Goal: Information Seeking & Learning: Learn about a topic

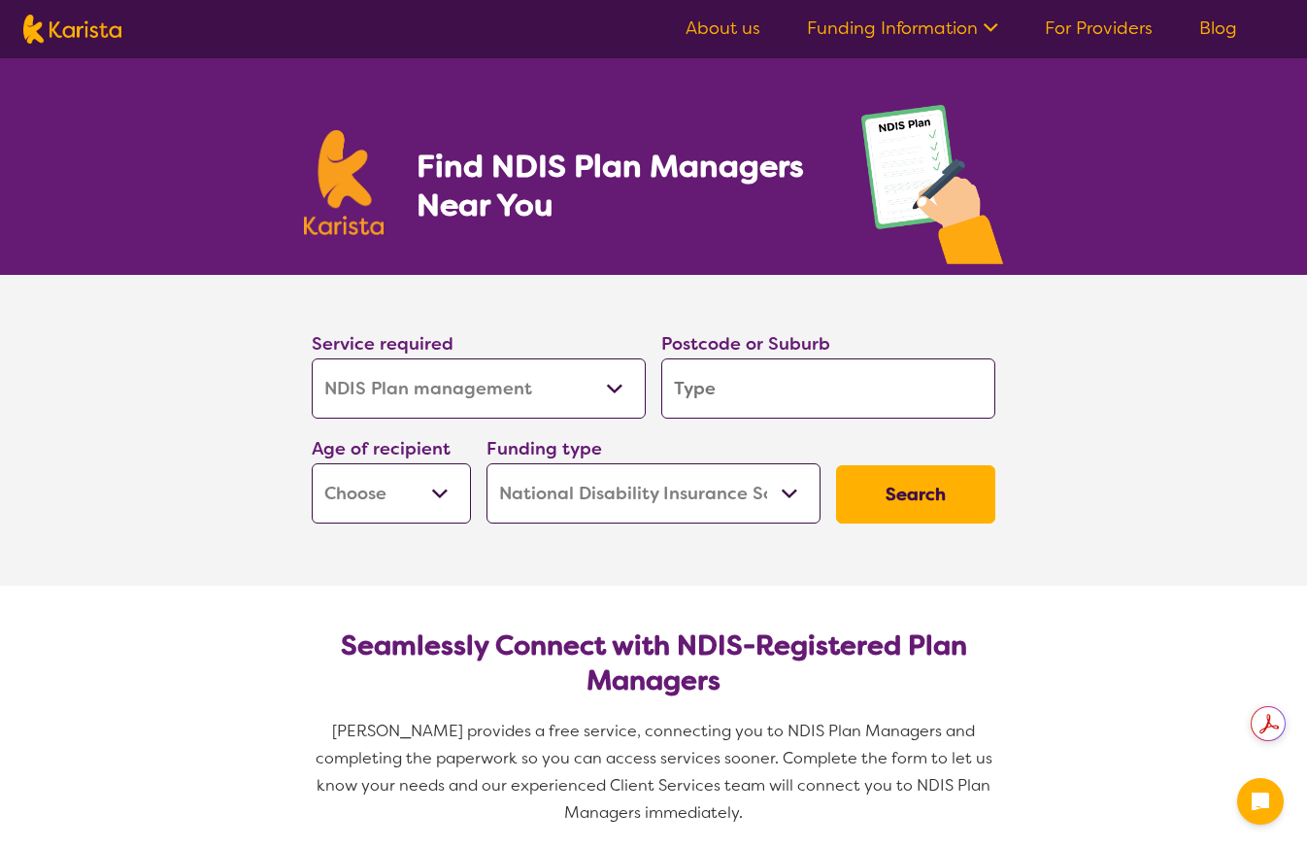
select select "NDIS Plan management"
select select "NDIS"
select select "NDIS Plan management"
select select "NDIS"
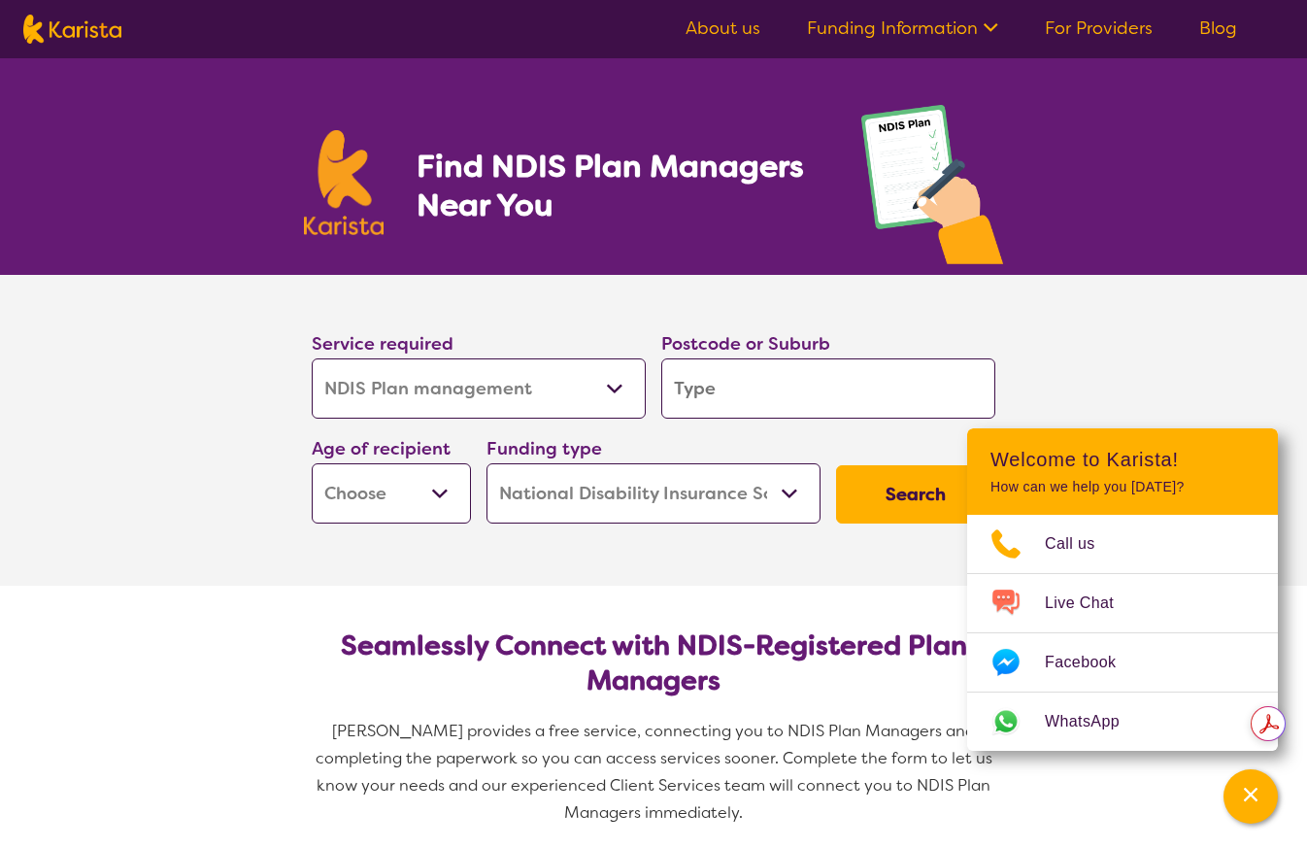
click at [822, 394] on input "search" at bounding box center [828, 388] width 334 height 60
type input "3931"
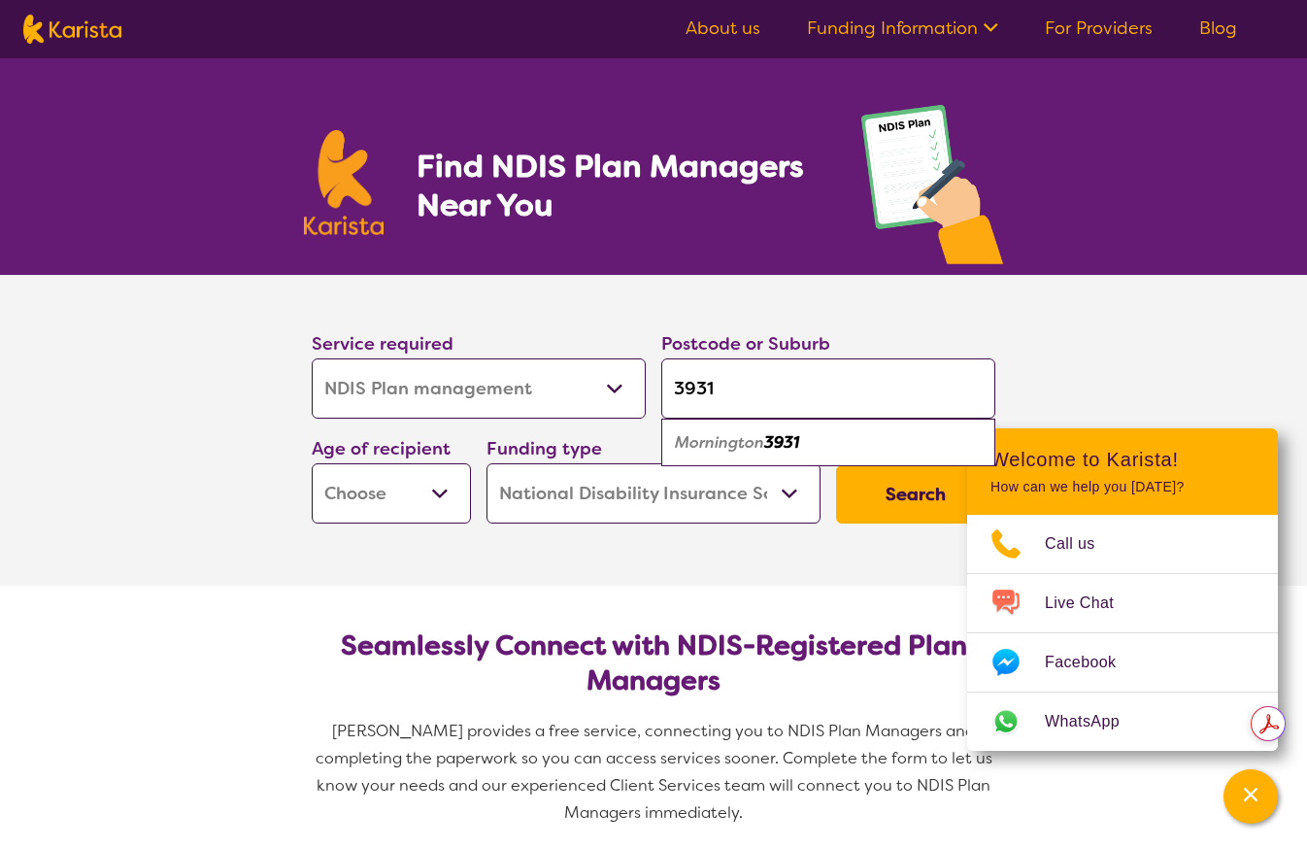
click at [467, 493] on select "Early Childhood - 0 to 9 Child - 10 to 11 Adolescent - 12 to 17 Adult - 18 to 6…" at bounding box center [391, 493] width 159 height 60
select select "EC"
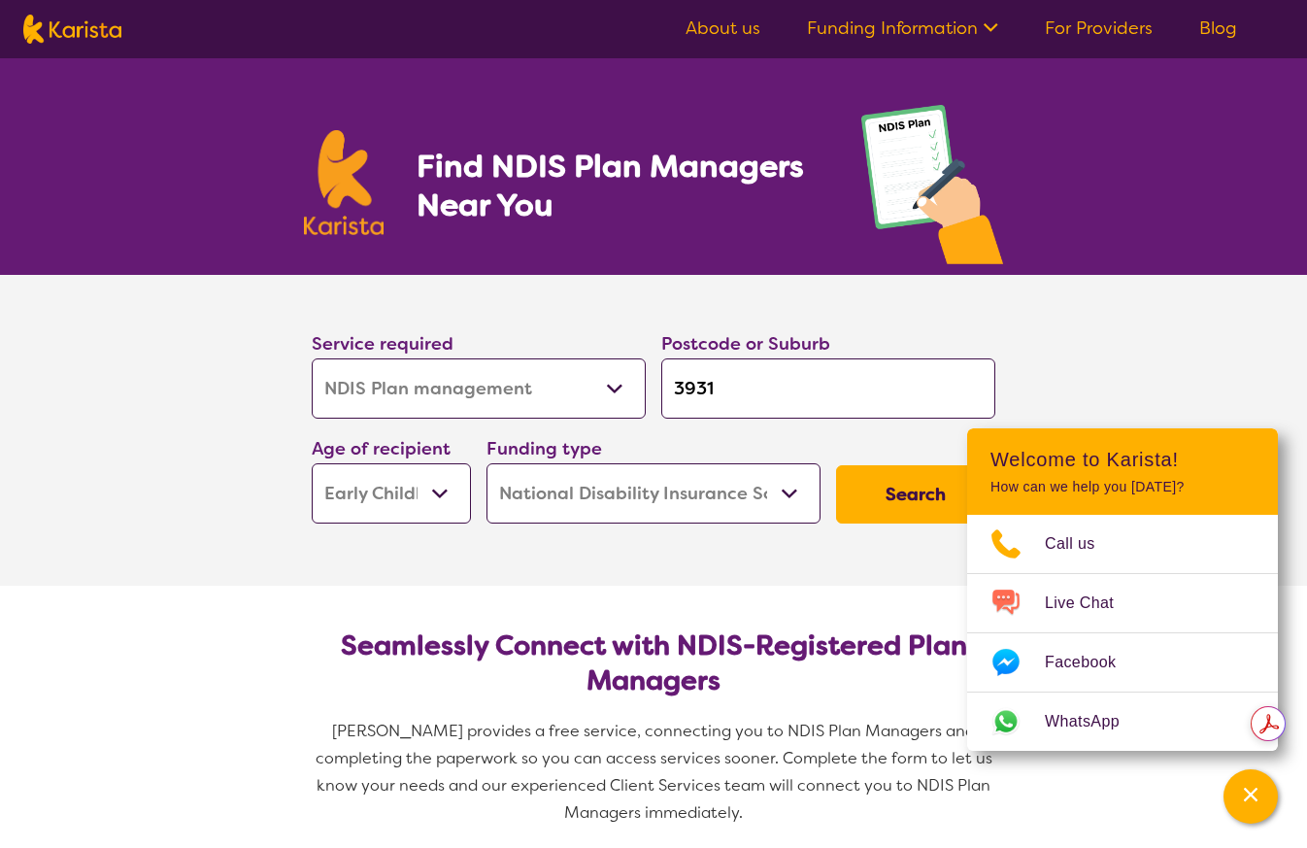
select select "EC"
click at [785, 489] on select "Home Care Package (HCP) National Disability Insurance Scheme (NDIS) I don't know" at bounding box center [653, 493] width 334 height 60
click at [890, 500] on button "Search" at bounding box center [915, 494] width 159 height 58
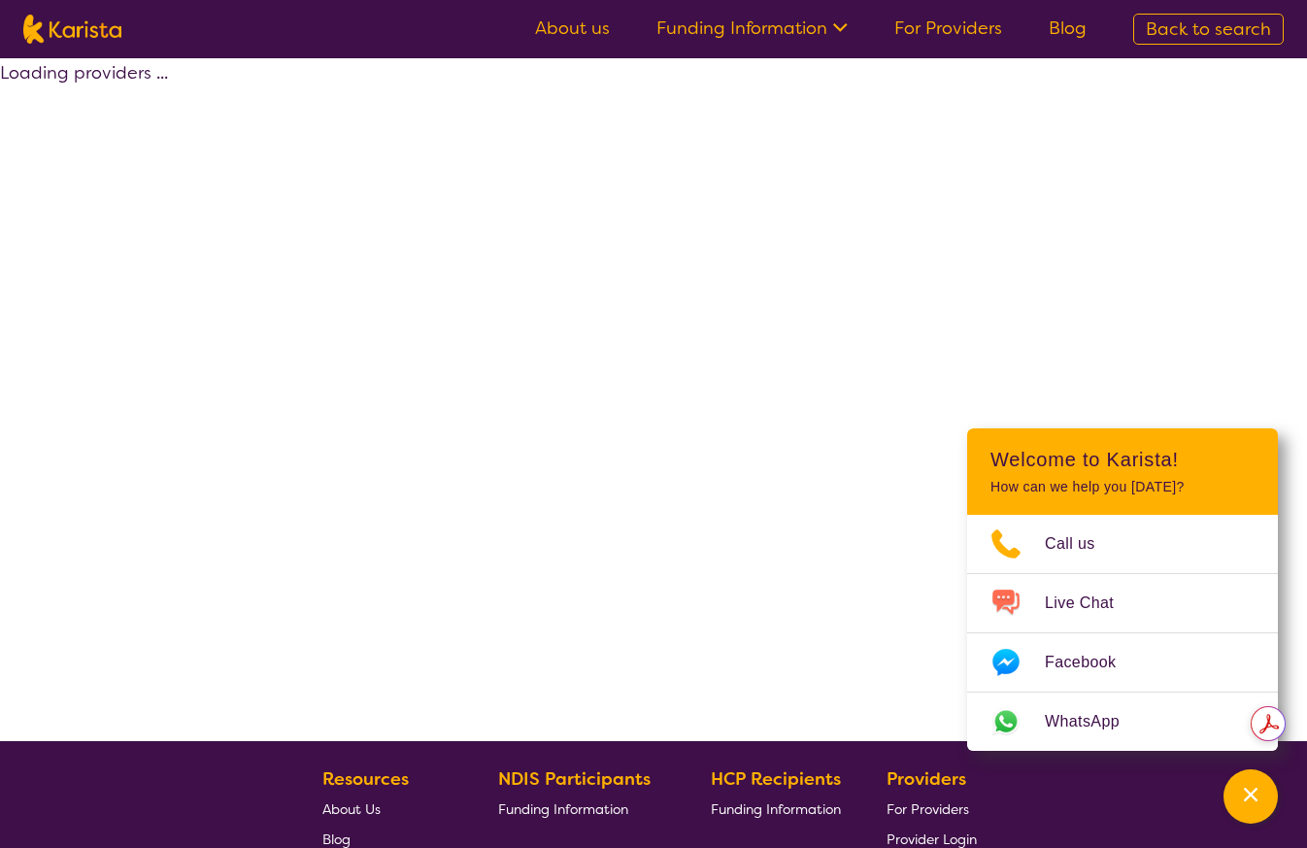
select select "by_score"
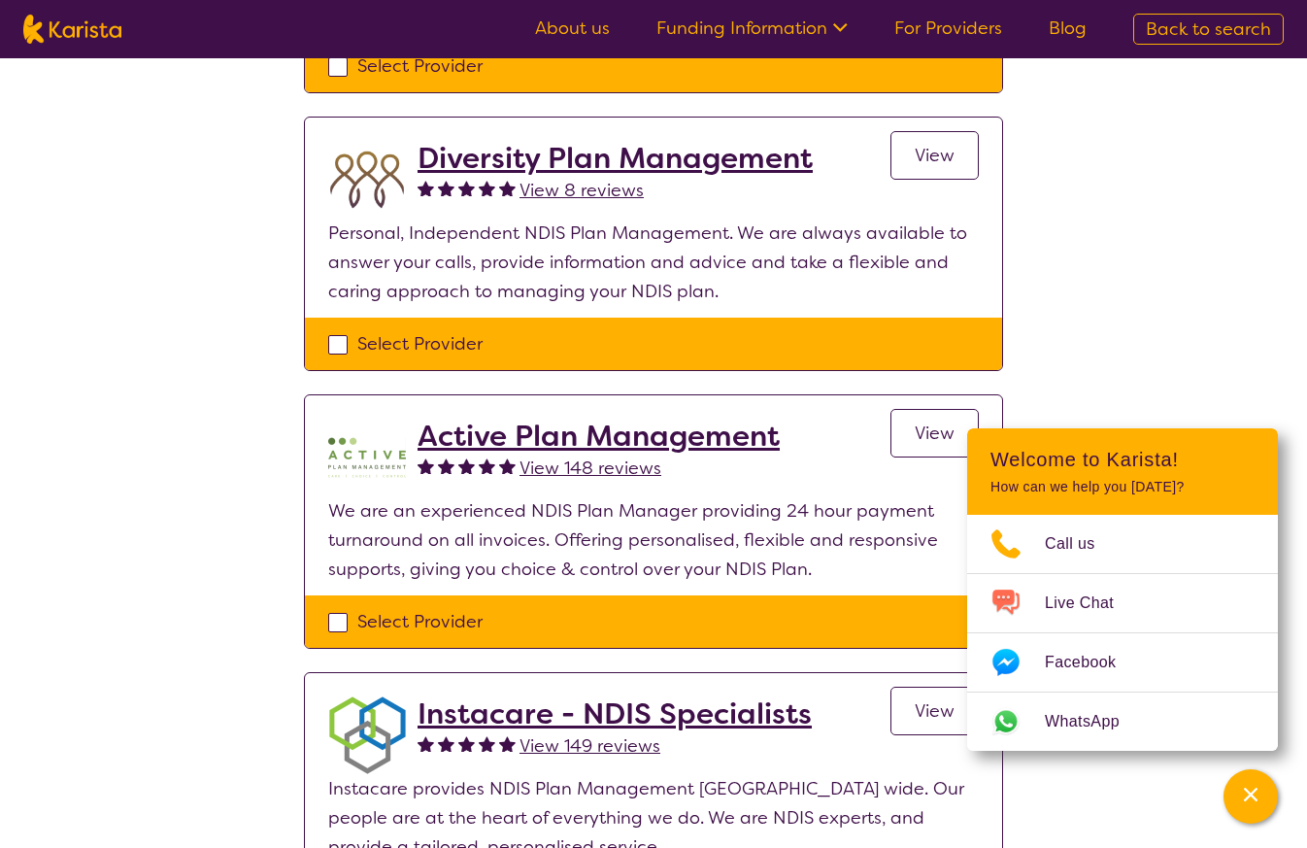
scroll to position [398, 0]
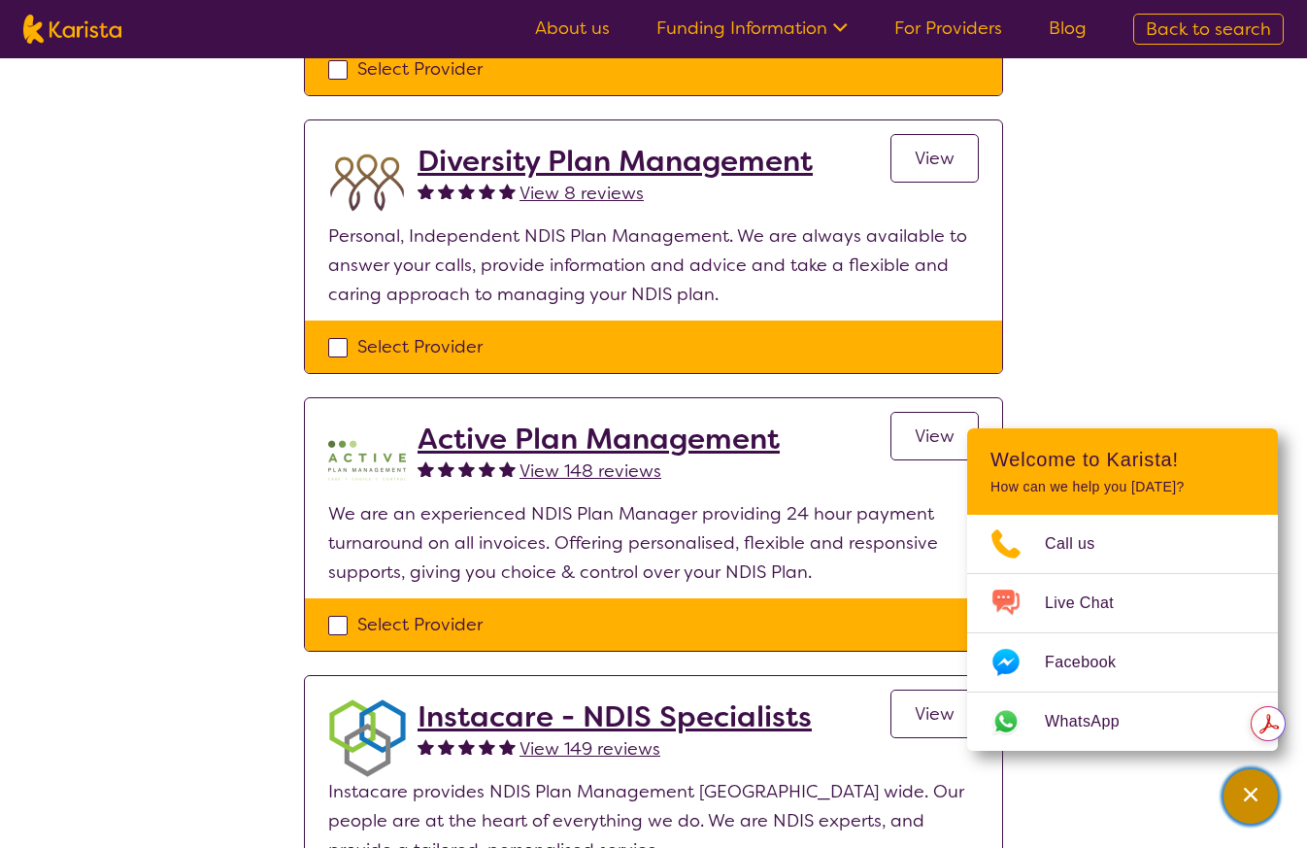
click at [1251, 794] on icon "Channel Menu" at bounding box center [1251, 794] width 14 height 14
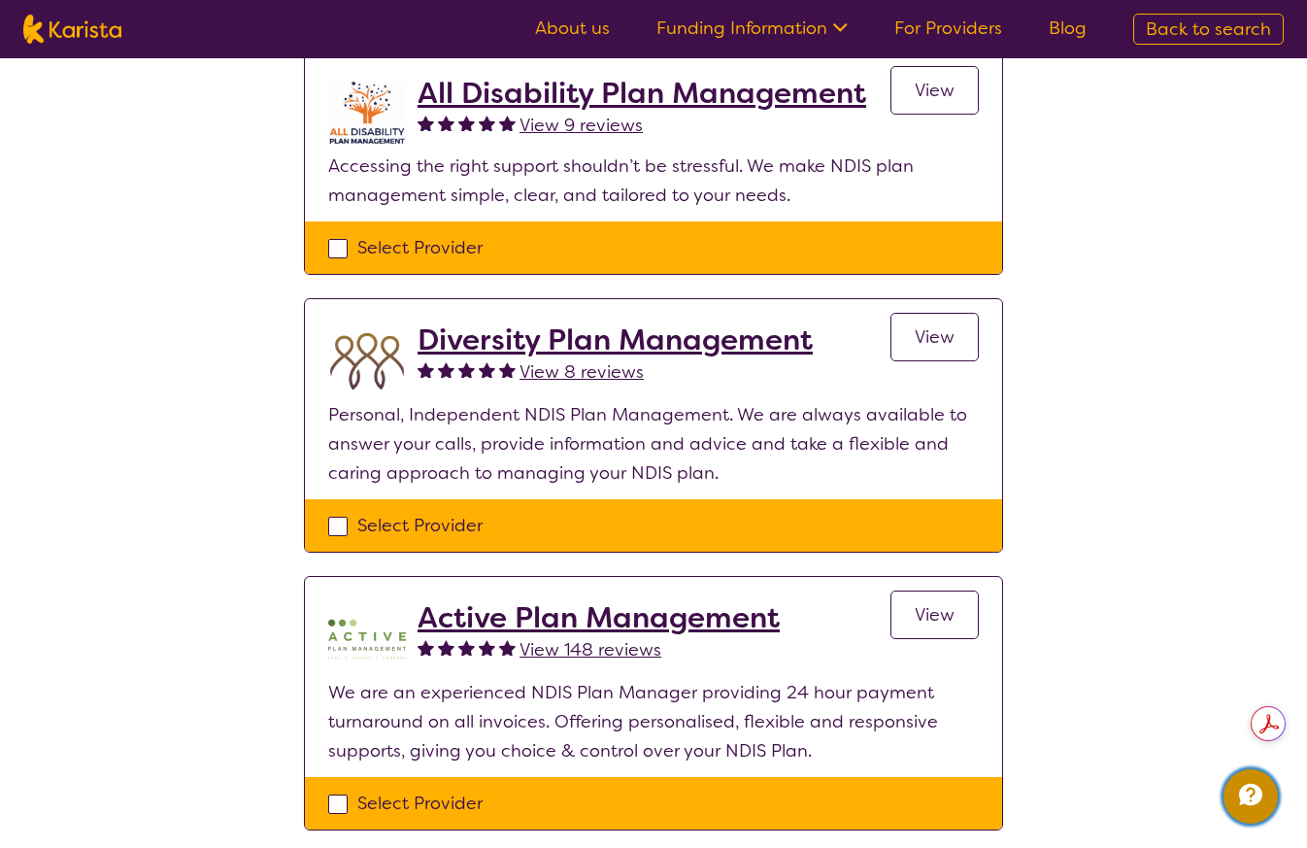
scroll to position [0, 0]
